Goal: Task Accomplishment & Management: Use online tool/utility

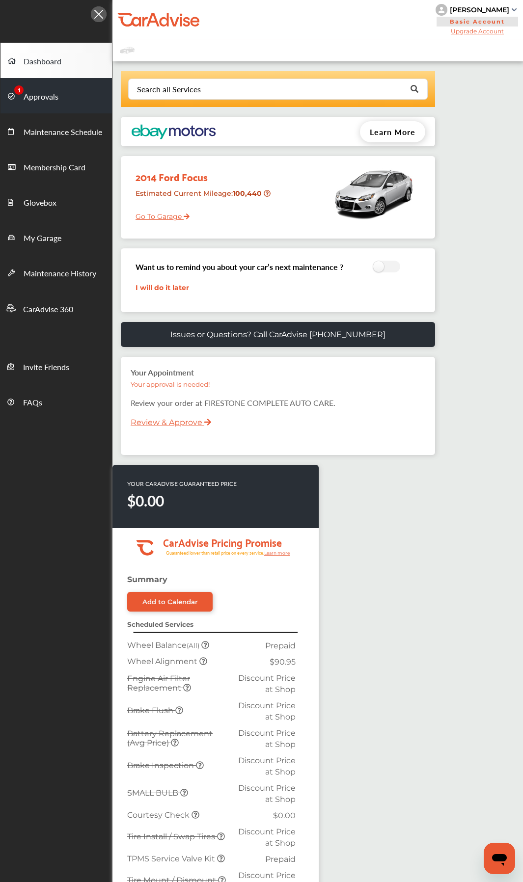
click at [59, 108] on link "Approvals" at bounding box center [55, 95] width 111 height 35
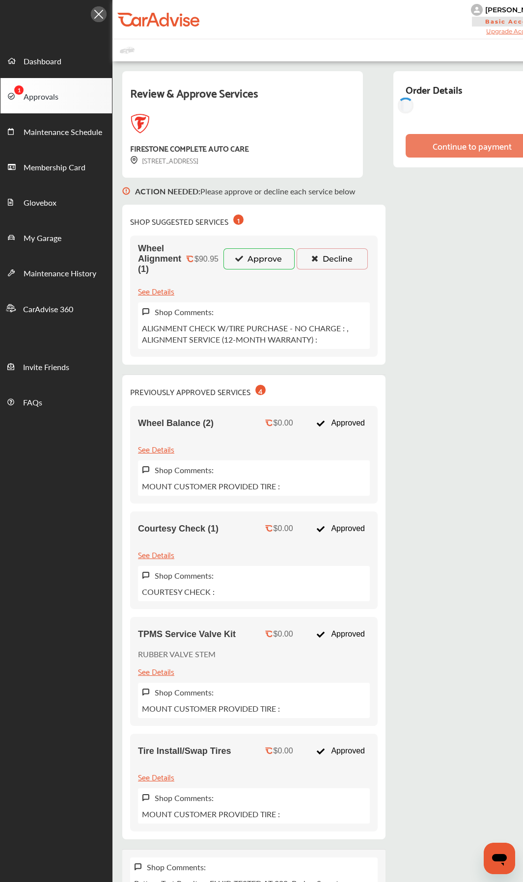
click at [252, 261] on button "Approve" at bounding box center [258, 258] width 71 height 21
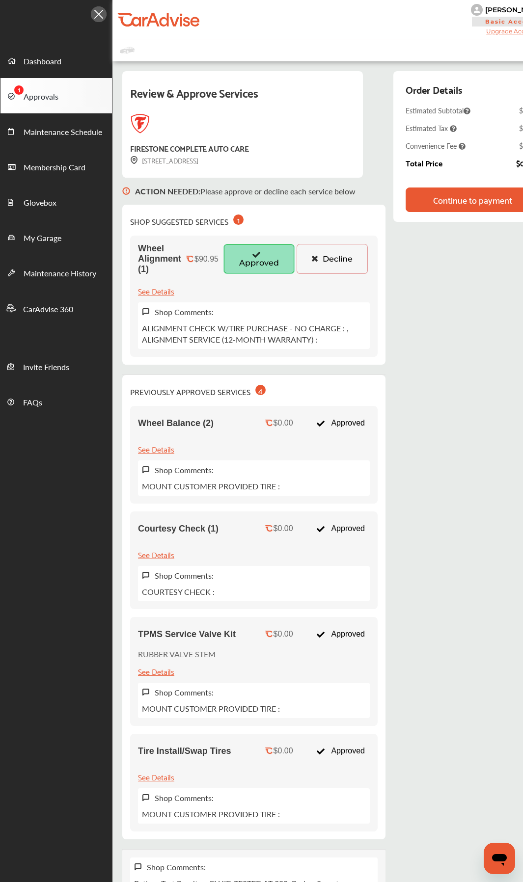
click at [437, 152] on div "Order Details Estimated Subtotal $0.00 Estimated Tax $0.00 Convenience Fee $0.0…" at bounding box center [471, 128] width 131 height 94
click at [432, 192] on div "Continue to payment" at bounding box center [473, 200] width 135 height 25
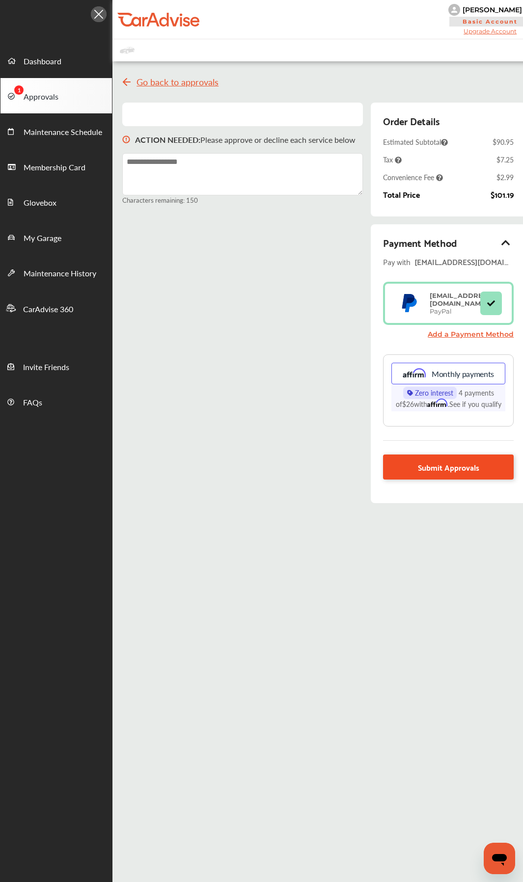
click at [424, 469] on span "Submit Approvals" at bounding box center [448, 467] width 61 height 13
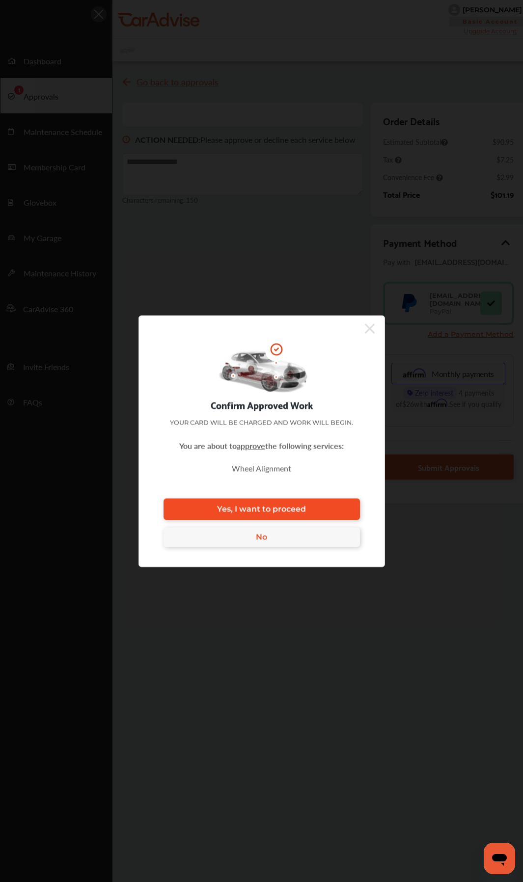
click at [310, 469] on link "Yes, I want to proceed" at bounding box center [262, 509] width 196 height 22
